Goal: Communication & Community: Answer question/provide support

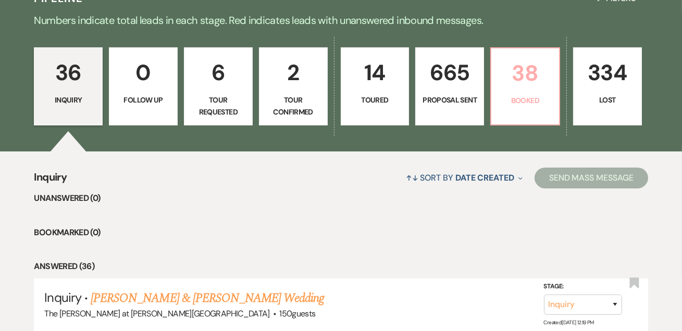
click at [529, 76] on p "38" at bounding box center [525, 73] width 55 height 35
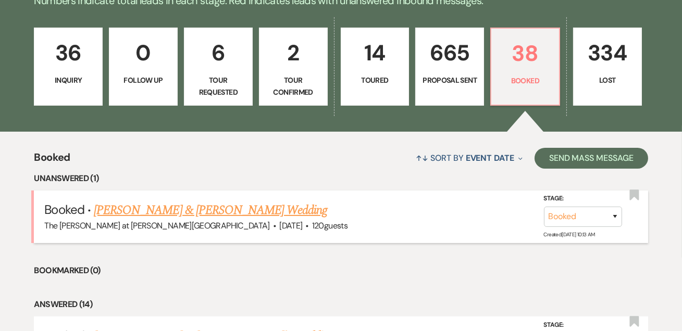
scroll to position [379, 0]
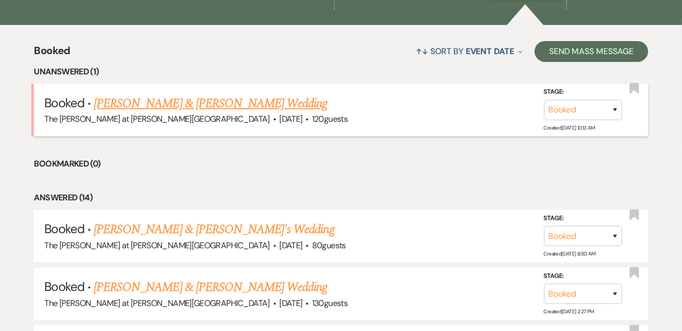
drag, startPoint x: 207, startPoint y: 102, endPoint x: 430, endPoint y: 113, distance: 223.8
click at [207, 102] on link "[PERSON_NAME] & [PERSON_NAME] Wedding" at bounding box center [210, 103] width 233 height 19
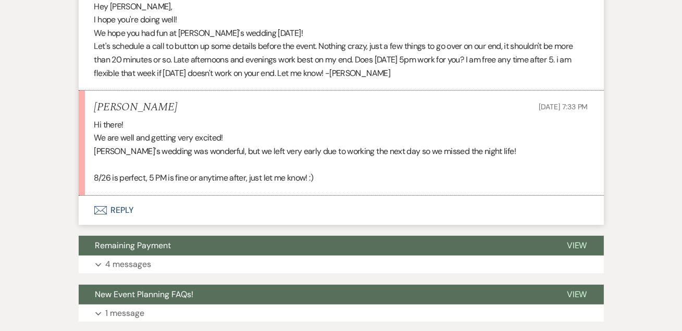
scroll to position [379, 0]
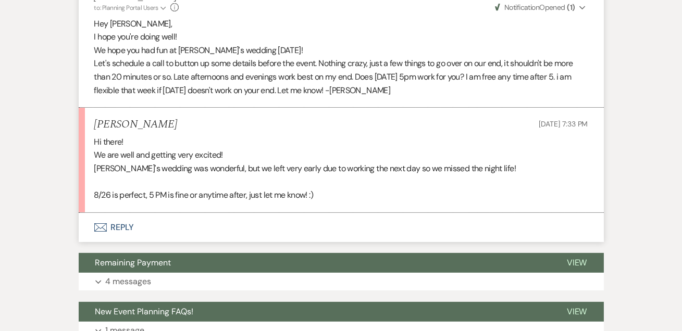
click at [120, 218] on button "Envelope Reply" at bounding box center [341, 227] width 525 height 29
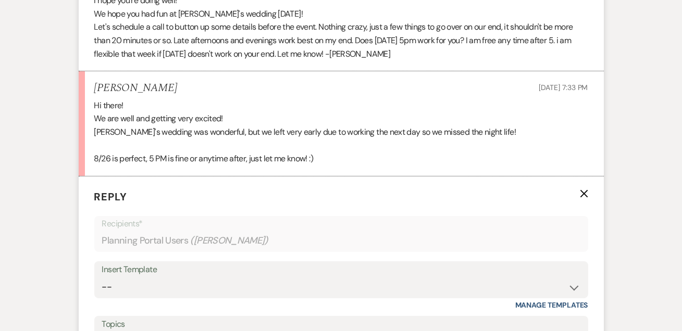
scroll to position [533, 0]
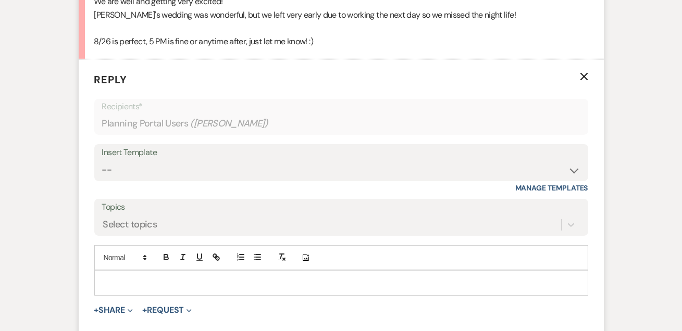
click at [108, 273] on div at bounding box center [341, 283] width 493 height 24
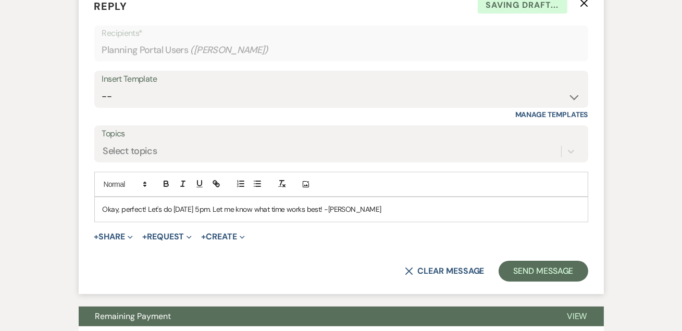
scroll to position [722, 0]
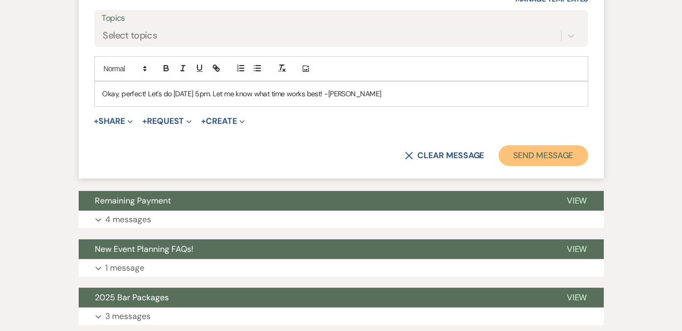
click at [565, 152] on button "Send Message" at bounding box center [543, 155] width 89 height 21
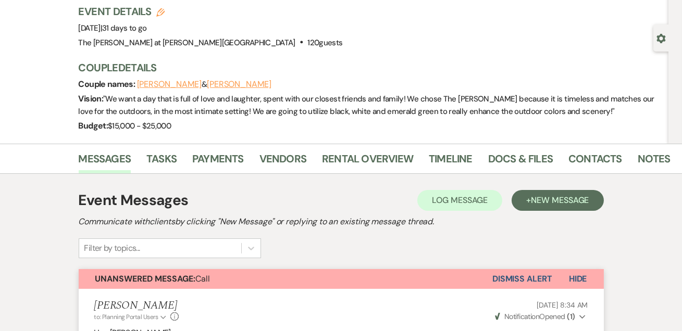
scroll to position [0, 0]
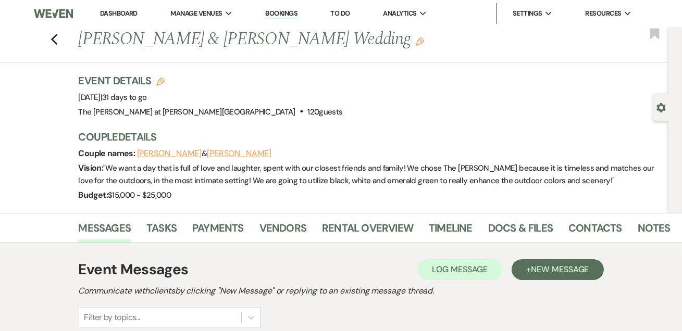
drag, startPoint x: 121, startPoint y: 16, endPoint x: 129, endPoint y: 15, distance: 7.9
click at [121, 16] on link "Dashboard" at bounding box center [119, 13] width 38 height 9
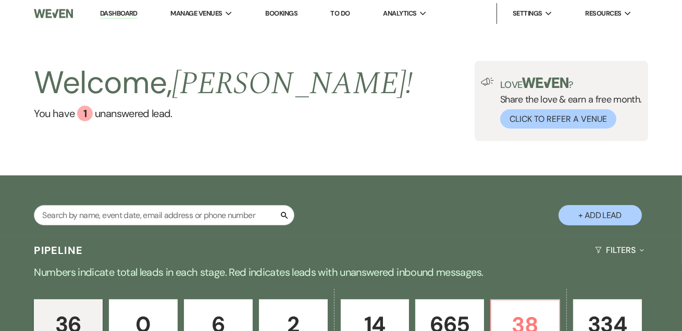
drag, startPoint x: 118, startPoint y: 16, endPoint x: 168, endPoint y: 17, distance: 50.1
click at [119, 16] on link "Dashboard" at bounding box center [119, 14] width 38 height 10
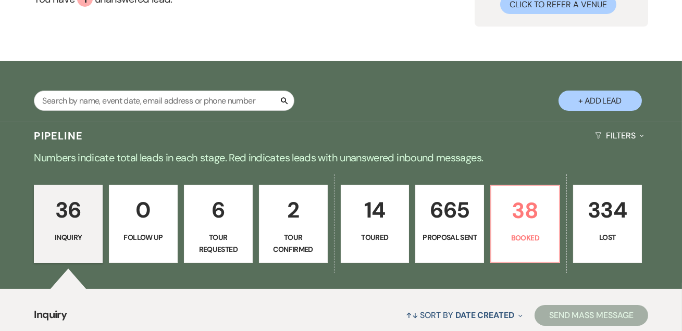
scroll to position [189, 0]
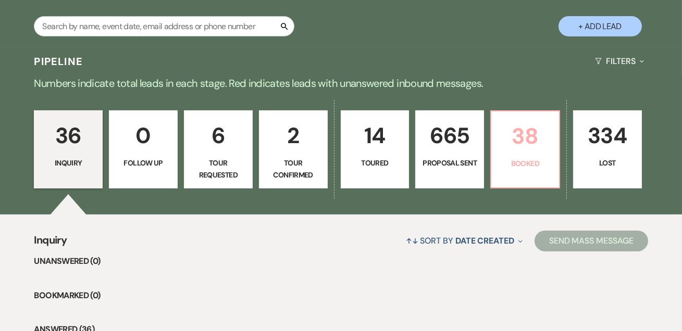
click at [559, 144] on link "38 Booked" at bounding box center [525, 149] width 70 height 78
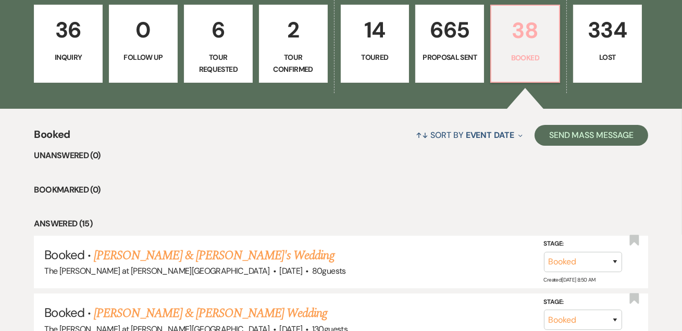
scroll to position [189, 0]
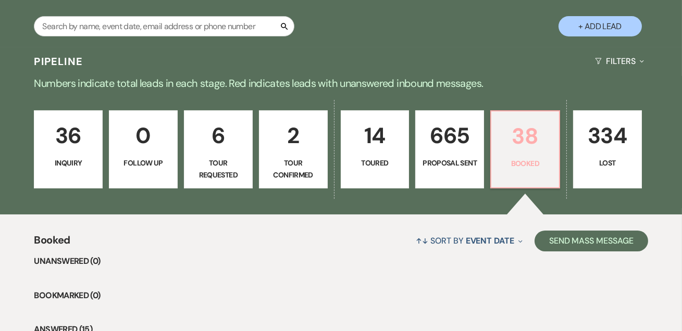
click at [534, 131] on p "38" at bounding box center [525, 136] width 55 height 35
click at [531, 135] on p "38" at bounding box center [525, 136] width 55 height 35
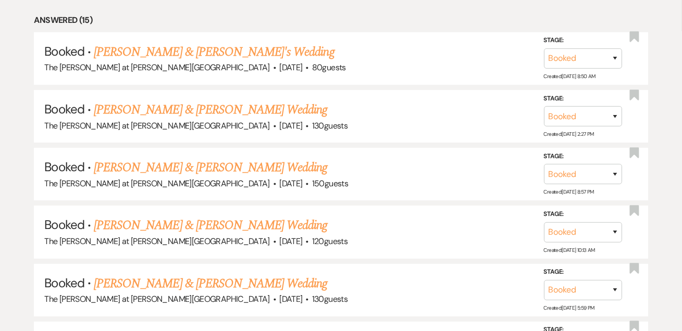
scroll to position [316, 0]
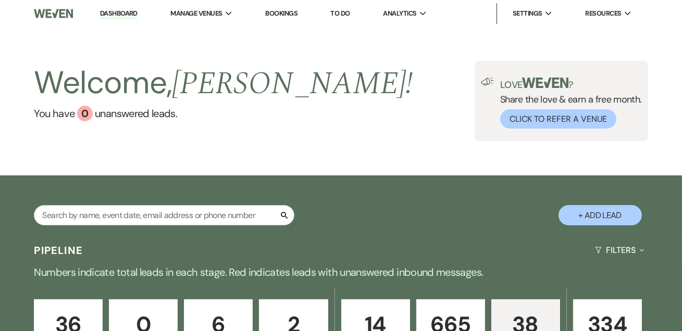
click at [106, 4] on li "Dashboard" at bounding box center [119, 13] width 48 height 21
drag, startPoint x: 117, startPoint y: 13, endPoint x: 142, endPoint y: 16, distance: 25.7
click at [117, 13] on link "Dashboard" at bounding box center [119, 14] width 38 height 10
click at [110, 15] on link "Dashboard" at bounding box center [119, 14] width 38 height 10
